Goal: Navigation & Orientation: Find specific page/section

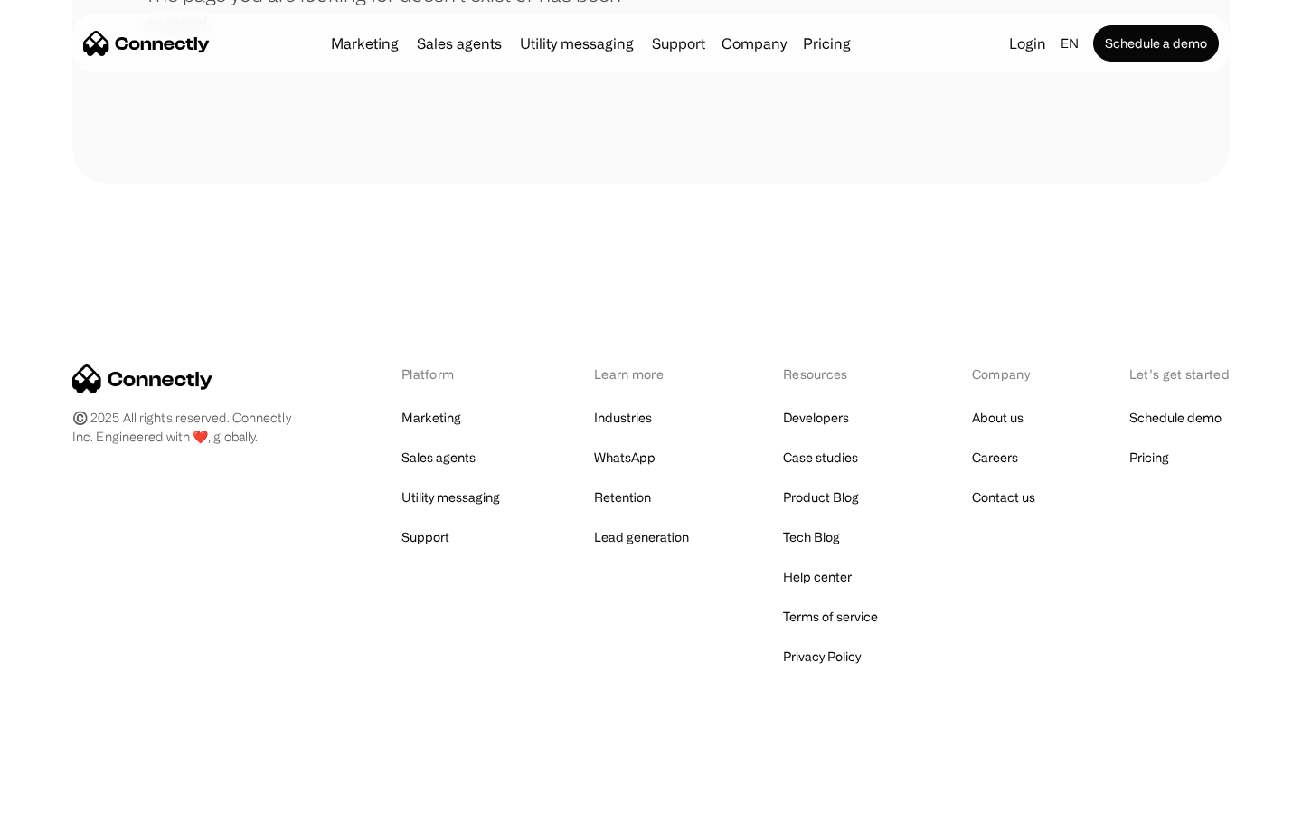
scroll to position [330, 0]
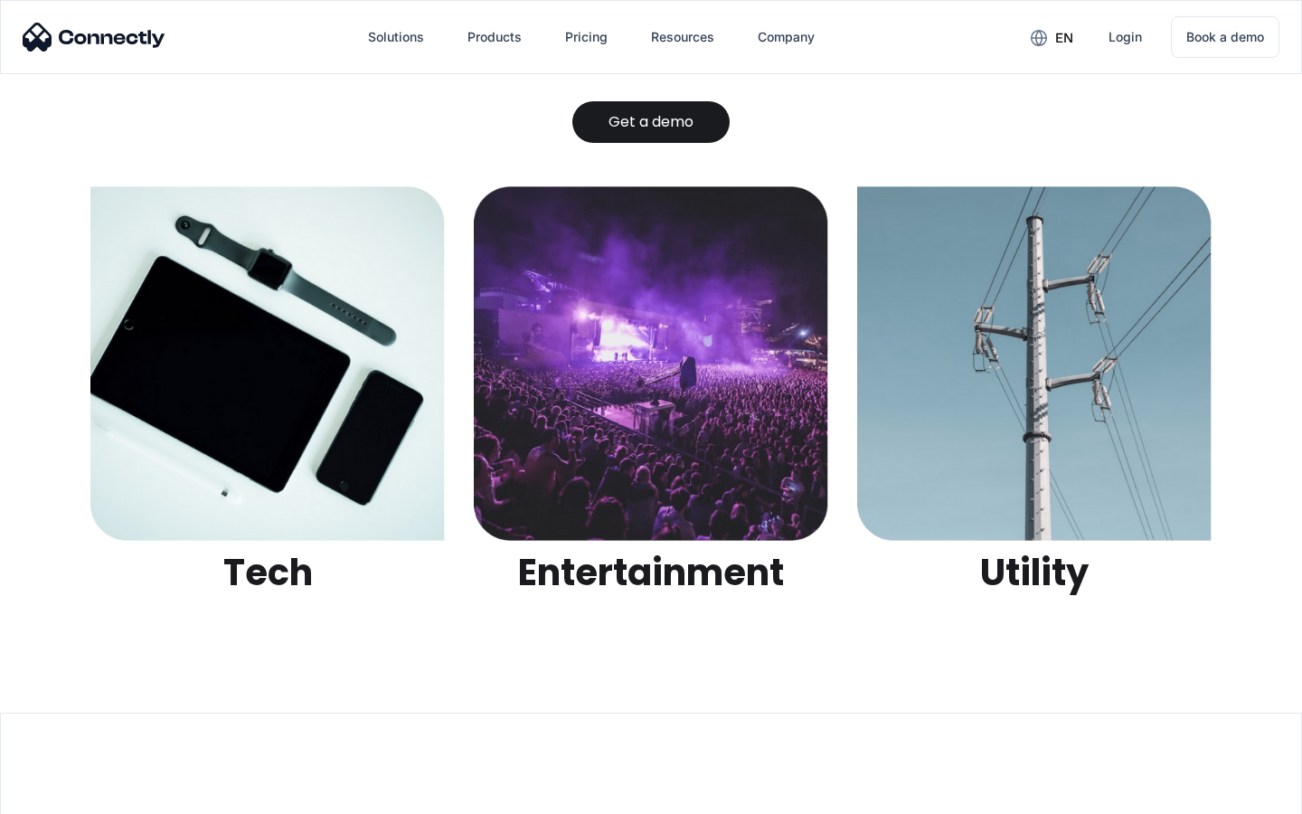
scroll to position [5703, 0]
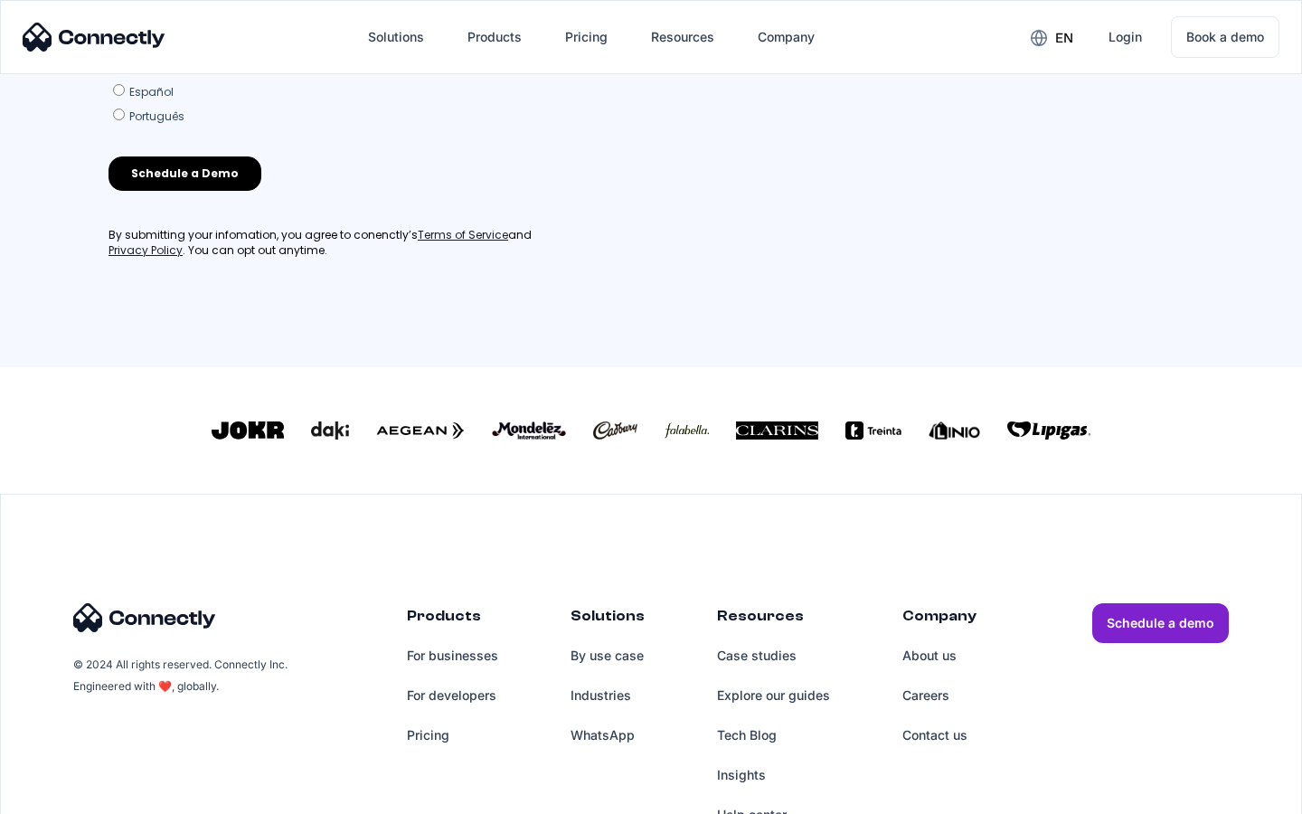
scroll to position [777, 0]
